Goal: Task Accomplishment & Management: Manage account settings

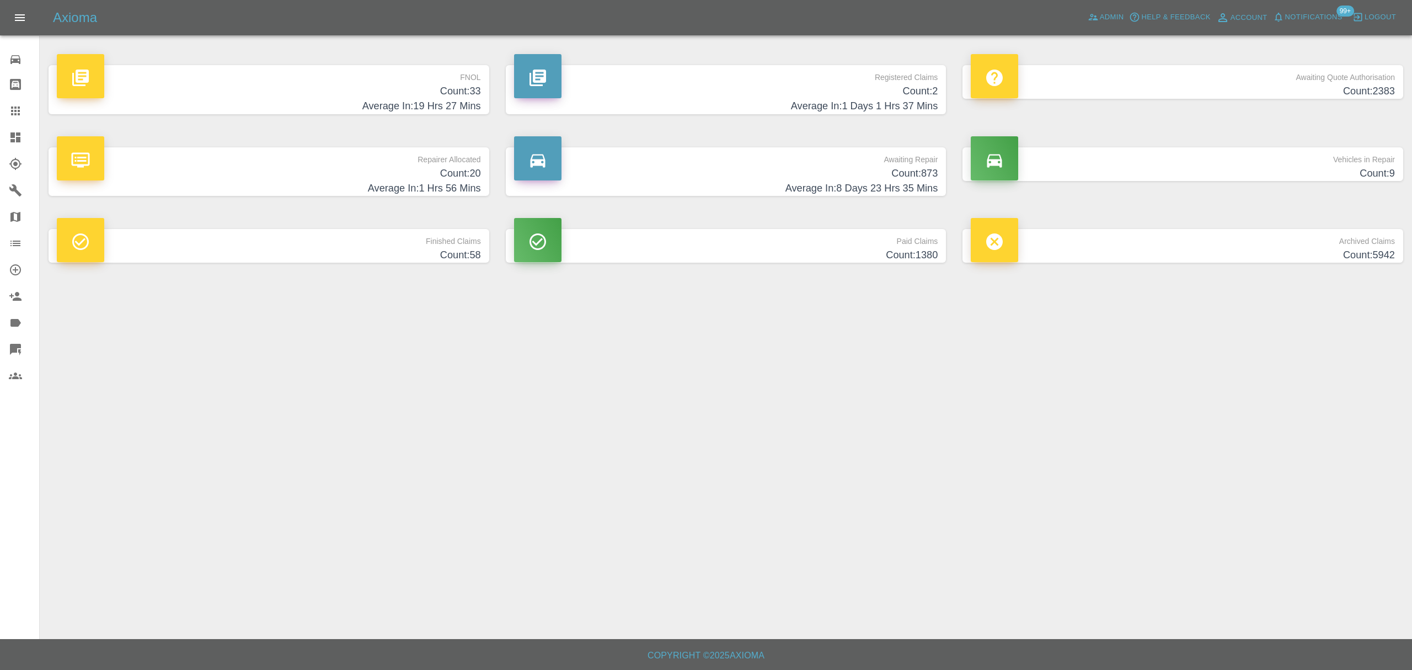
click at [1375, 12] on span "Logout" at bounding box center [1380, 17] width 31 height 13
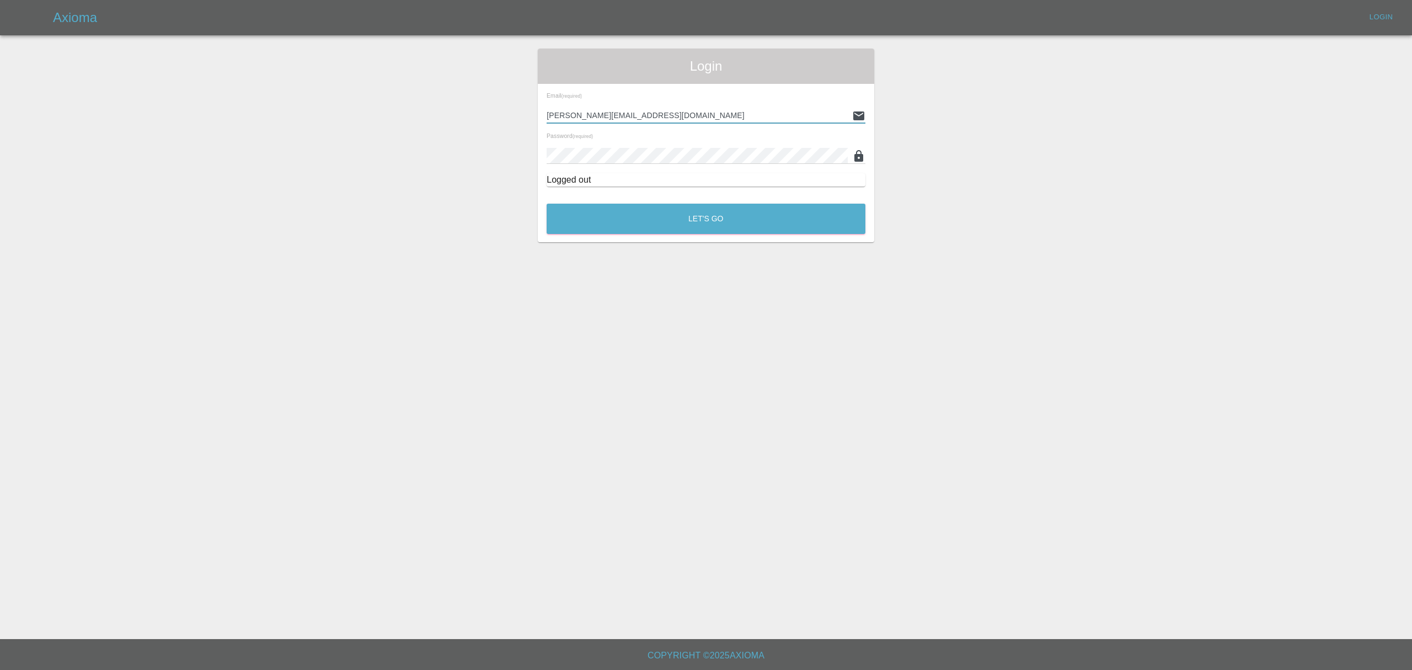
click at [698, 118] on input "[PERSON_NAME][EMAIL_ADDRESS][DOMAIN_NAME]" at bounding box center [697, 116] width 301 height 16
paste input "[EMAIL_ADDRESS][DOMAIN_NAME]"
type input "[EMAIL_ADDRESS][DOMAIN_NAME]"
click at [696, 215] on button "Let's Go" at bounding box center [706, 219] width 319 height 30
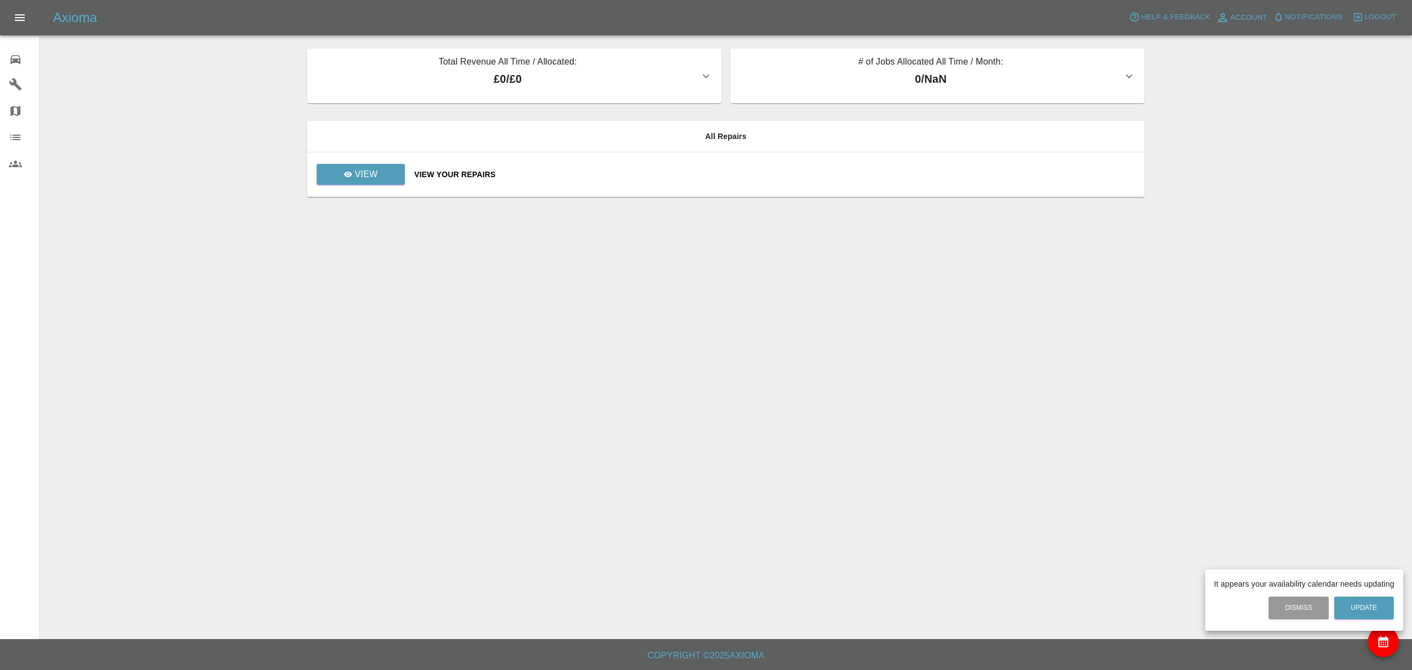
click at [1366, 11] on div at bounding box center [706, 335] width 1412 height 670
click at [1366, 22] on span "Logout" at bounding box center [1380, 17] width 31 height 13
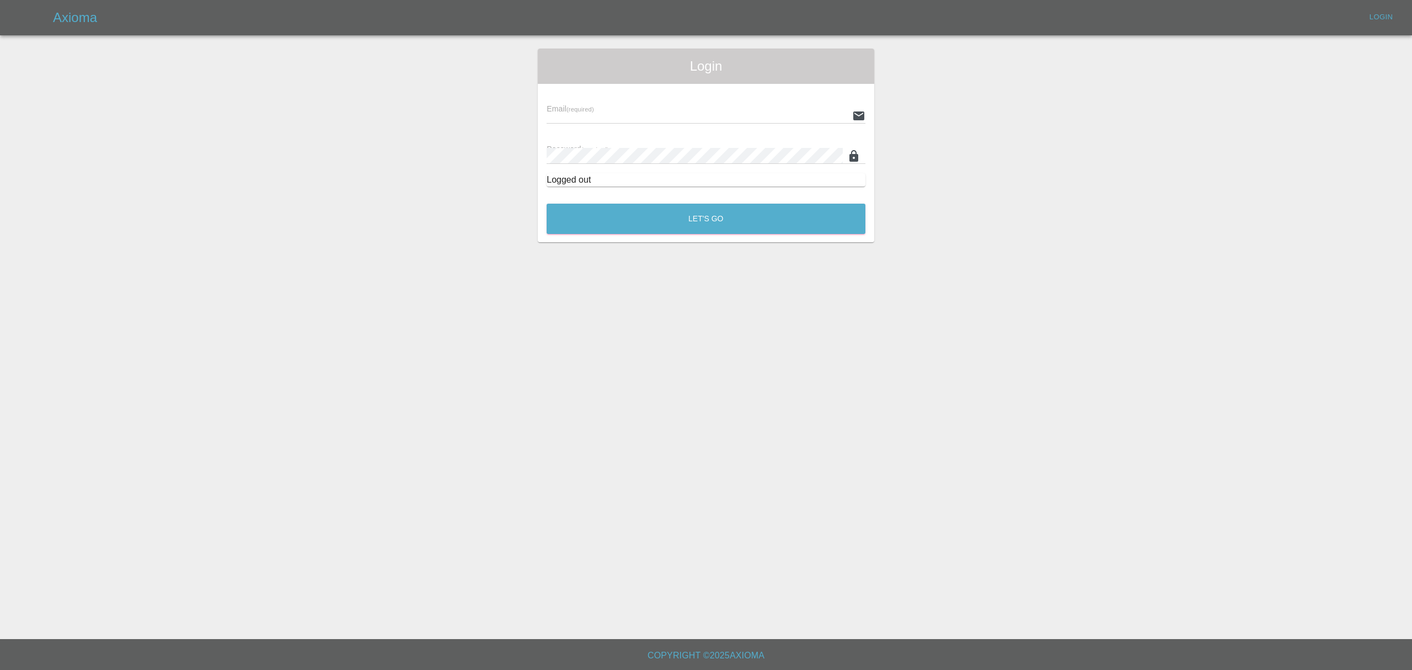
type input "[EMAIL_ADDRESS][DOMAIN_NAME]"
